Goal: Use online tool/utility

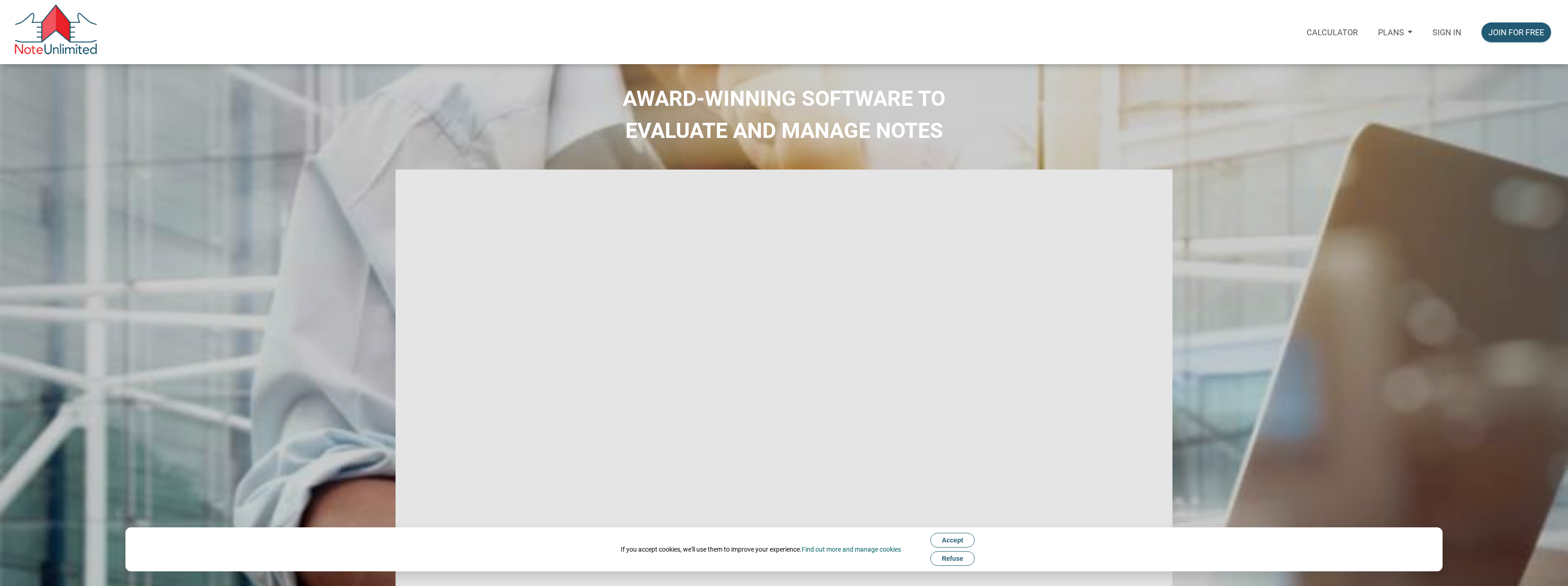
type input "Introduction to new features"
select select
click at [1444, 33] on p "Sign in" at bounding box center [1446, 32] width 29 height 10
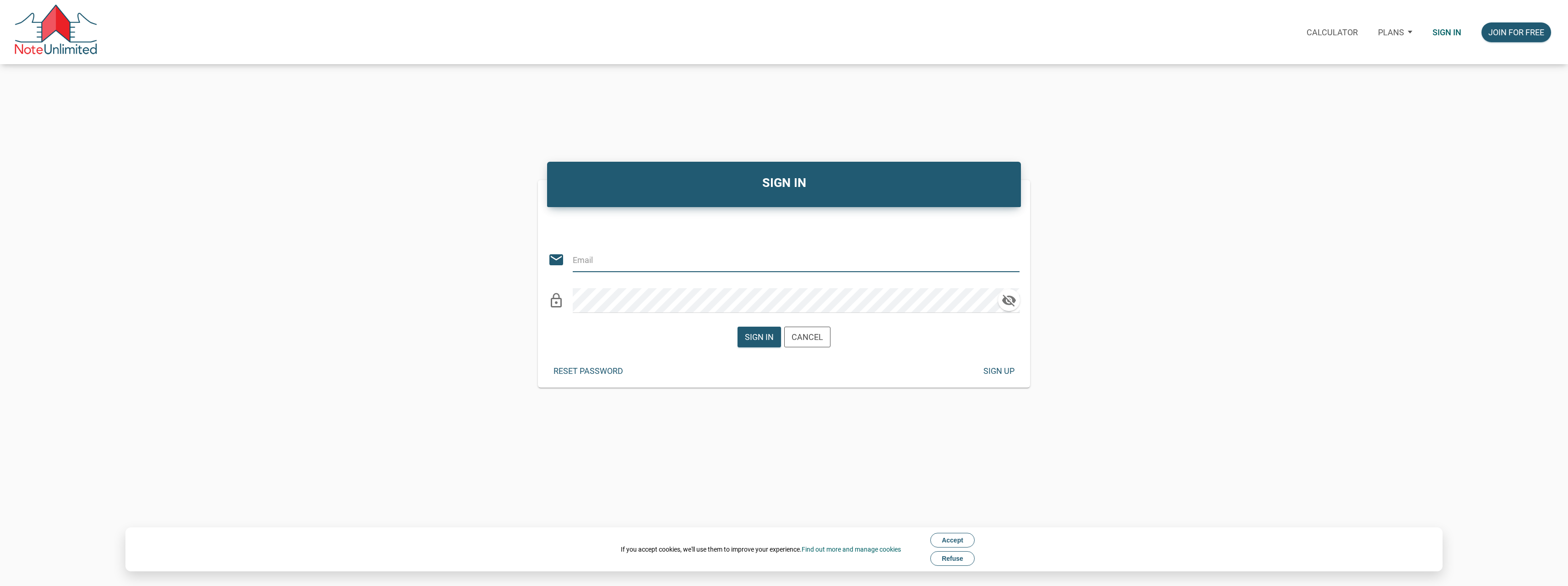
type input "[PERSON_NAME][EMAIL_ADDRESS][DOMAIN_NAME]"
click at [755, 326] on div "Sign in Cancel" at bounding box center [784, 336] width 93 height 25
click at [758, 336] on div "Sign in" at bounding box center [759, 337] width 29 height 12
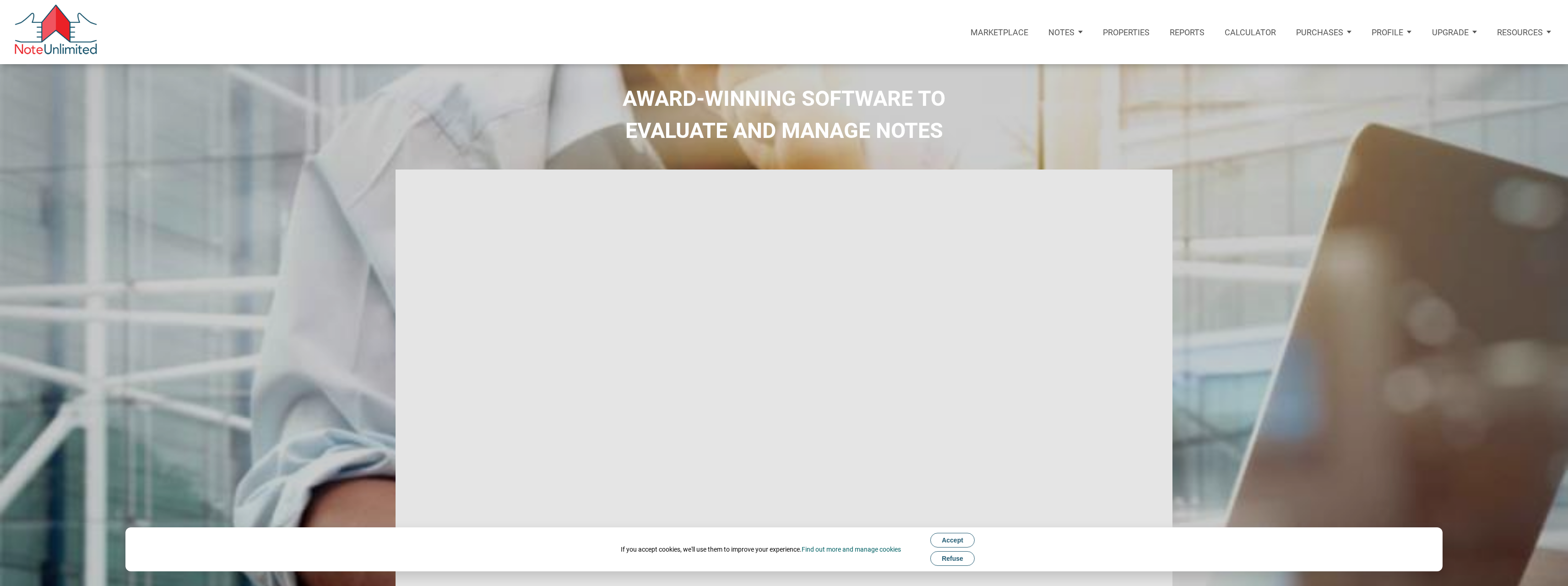
drag, startPoint x: 1256, startPoint y: 30, endPoint x: 1207, endPoint y: 43, distance: 50.7
click at [1256, 30] on p "Calculator" at bounding box center [1250, 32] width 51 height 10
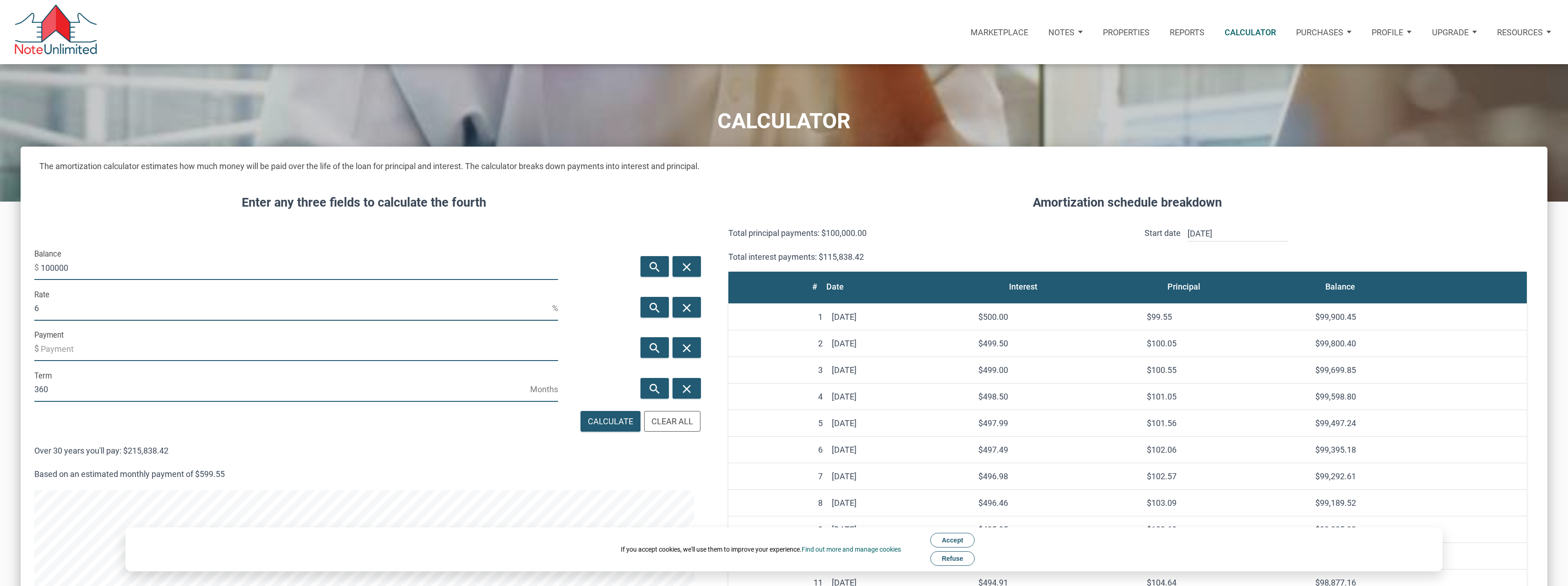
scroll to position [828, 1527]
drag, startPoint x: 85, startPoint y: 267, endPoint x: 25, endPoint y: 267, distance: 60.0
click at [25, 267] on div "Balance $ 100000" at bounding box center [296, 267] width 544 height 41
type input "5"
type input "60000"
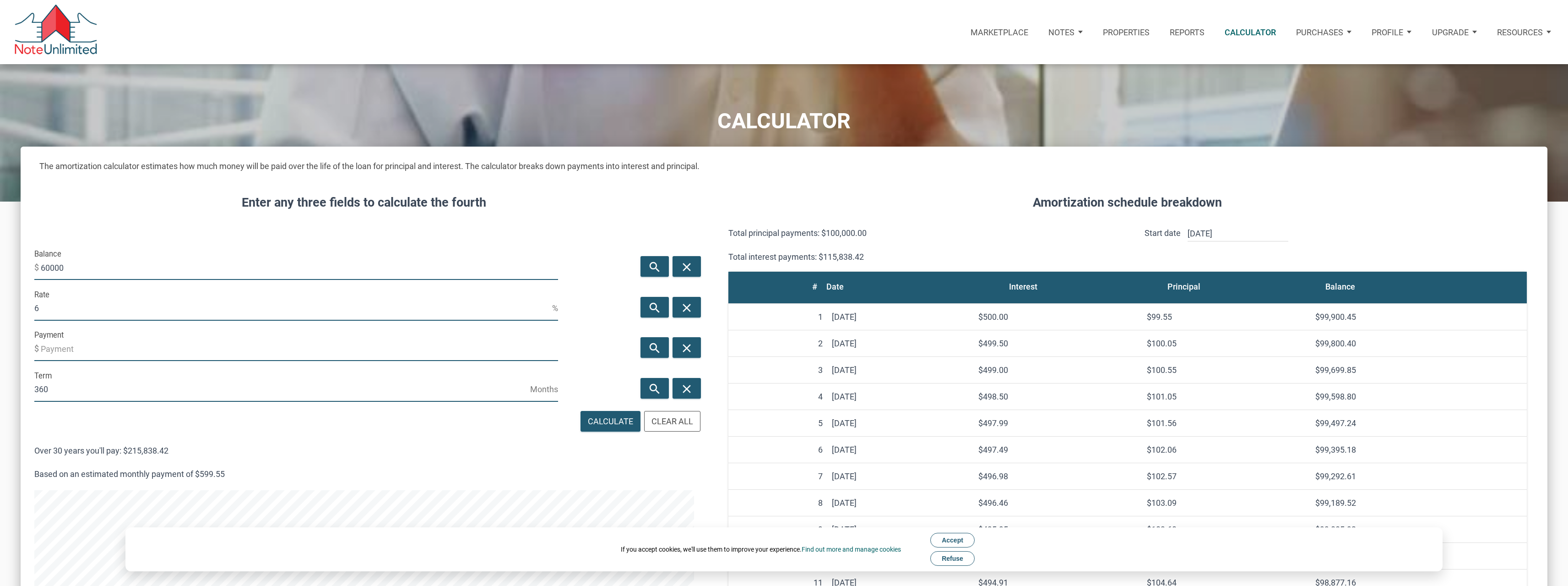
drag, startPoint x: 51, startPoint y: 312, endPoint x: 24, endPoint y: 312, distance: 27.0
click at [38, 312] on input "6" at bounding box center [293, 308] width 518 height 25
type input "9.5"
click at [659, 347] on icon "search" at bounding box center [655, 348] width 11 height 14
type input "-504.51"
